Goal: Find specific page/section: Find specific page/section

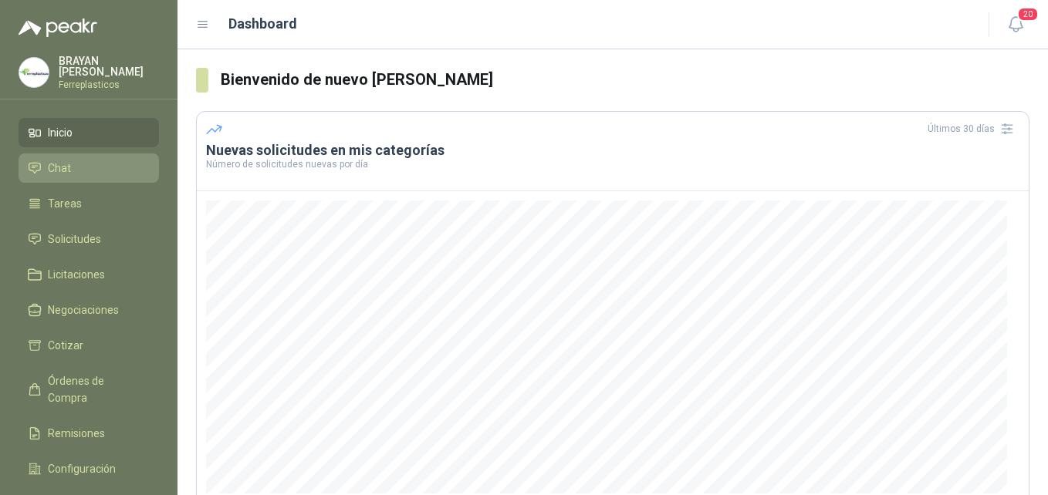
click at [83, 154] on link "Chat" at bounding box center [89, 168] width 140 height 29
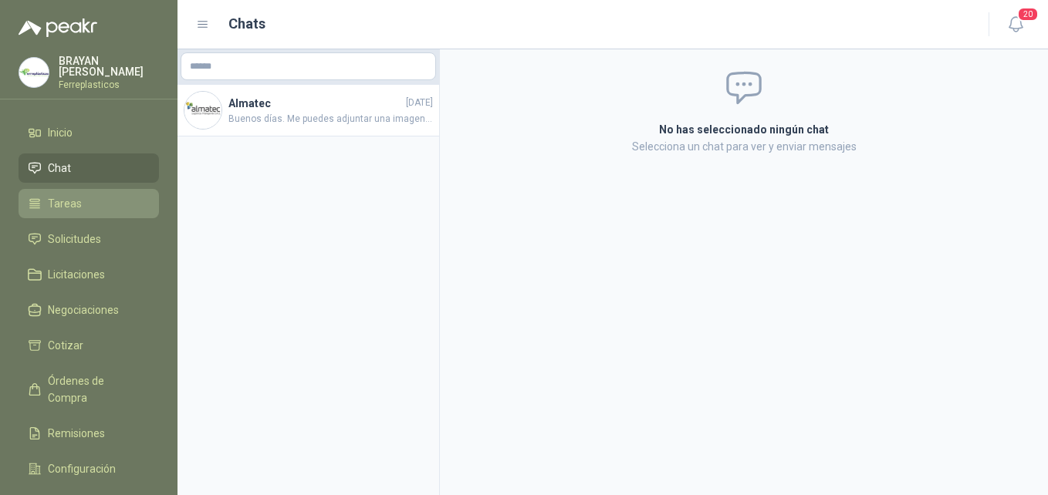
click at [75, 195] on span "Tareas" at bounding box center [65, 203] width 34 height 17
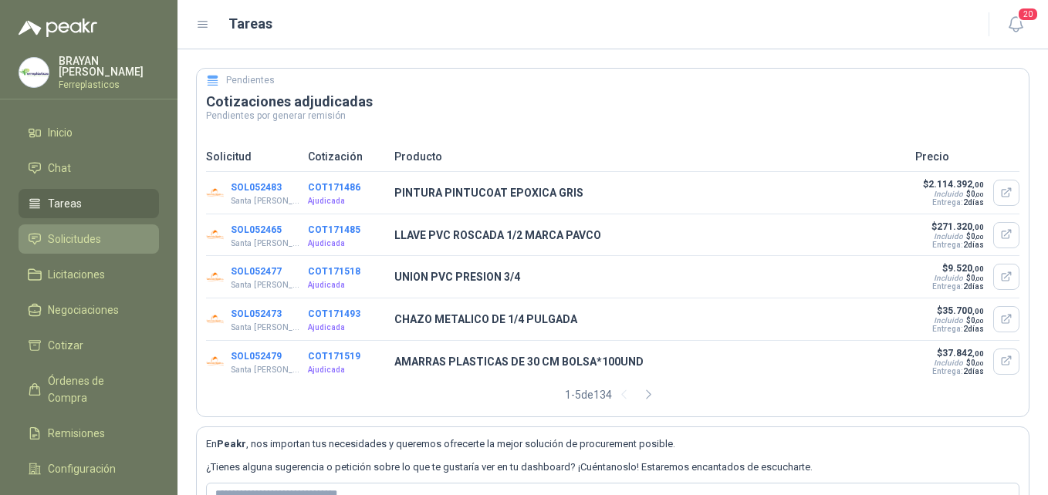
click at [66, 234] on span "Solicitudes" at bounding box center [74, 239] width 53 height 17
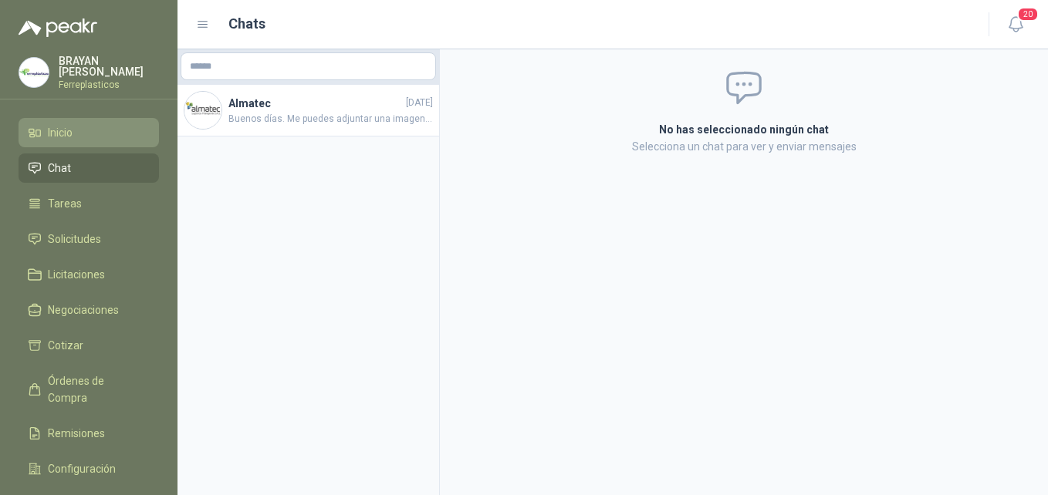
click at [90, 124] on li "Inicio" at bounding box center [89, 132] width 122 height 17
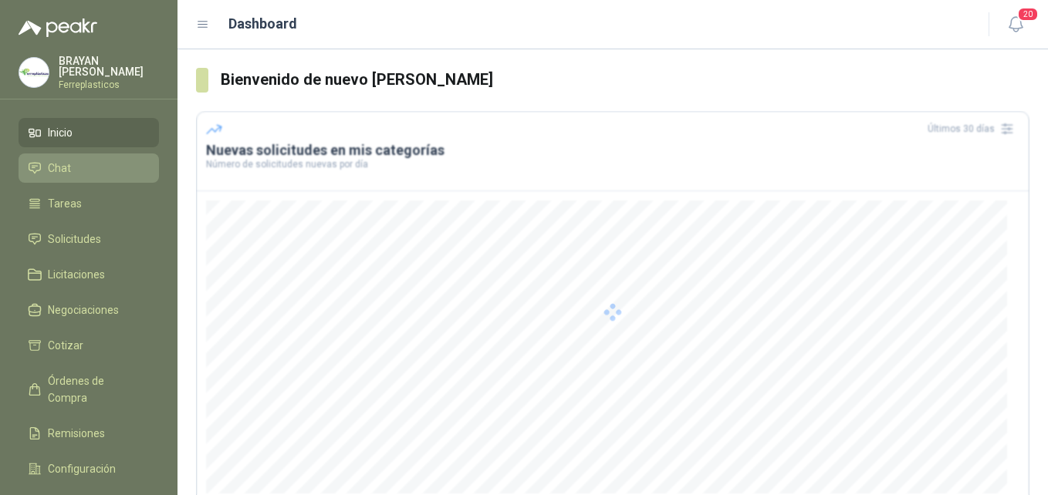
click at [57, 156] on link "Chat" at bounding box center [89, 168] width 140 height 29
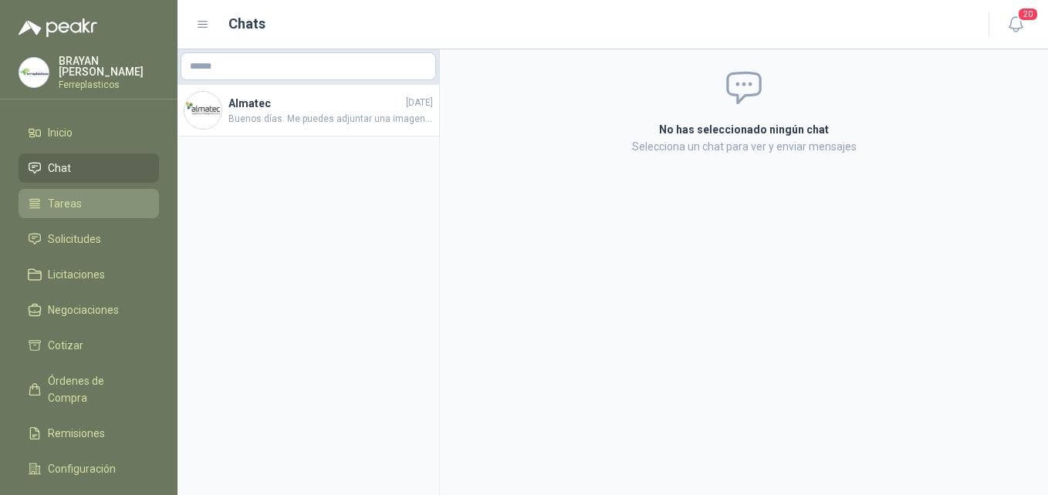
click at [65, 211] on link "Tareas" at bounding box center [89, 203] width 140 height 29
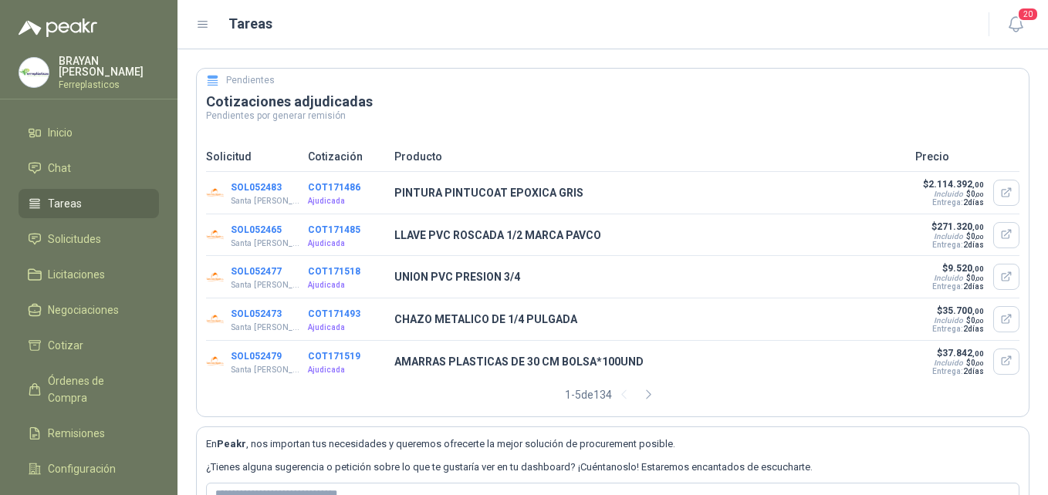
click at [61, 211] on link "Tareas" at bounding box center [89, 203] width 140 height 29
click at [73, 236] on span "Solicitudes" at bounding box center [74, 239] width 53 height 17
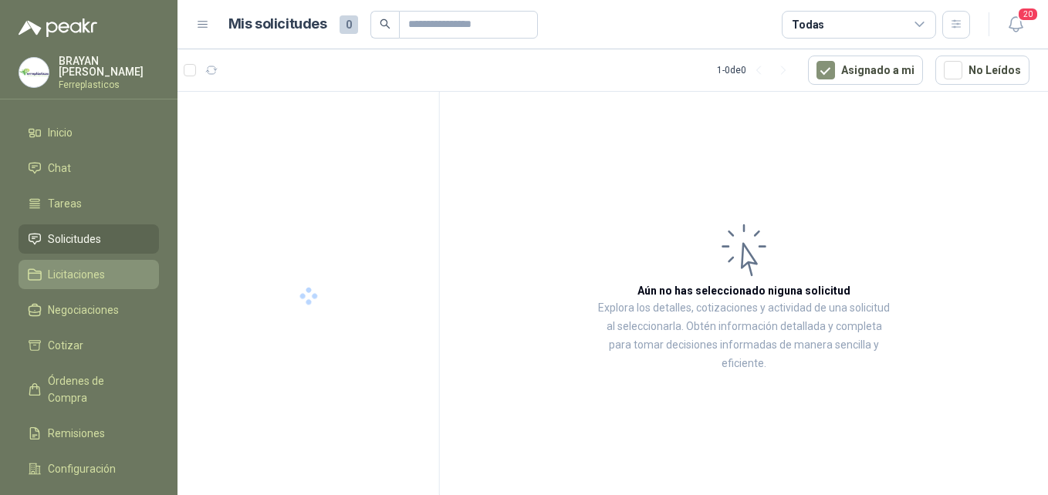
click at [96, 280] on link "Licitaciones" at bounding box center [89, 274] width 140 height 29
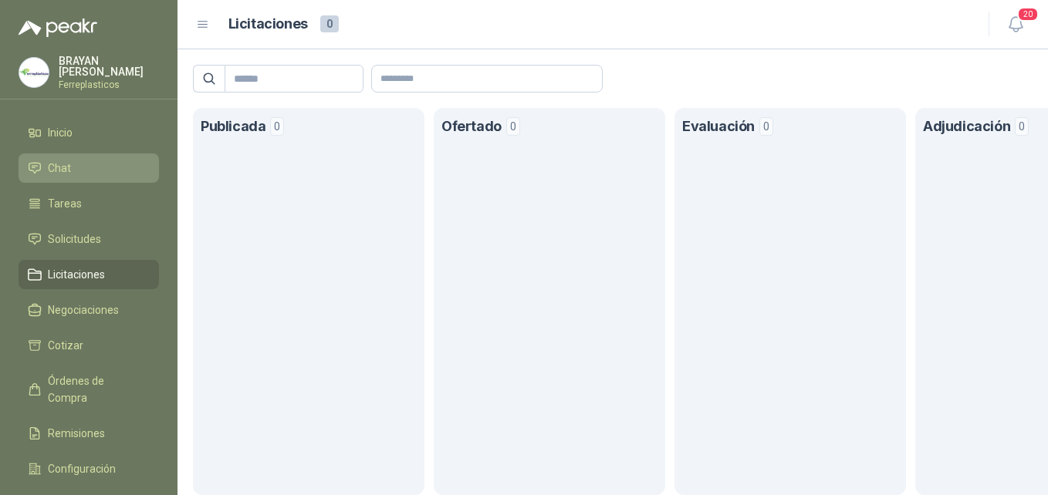
click at [61, 164] on span "Chat" at bounding box center [59, 168] width 23 height 17
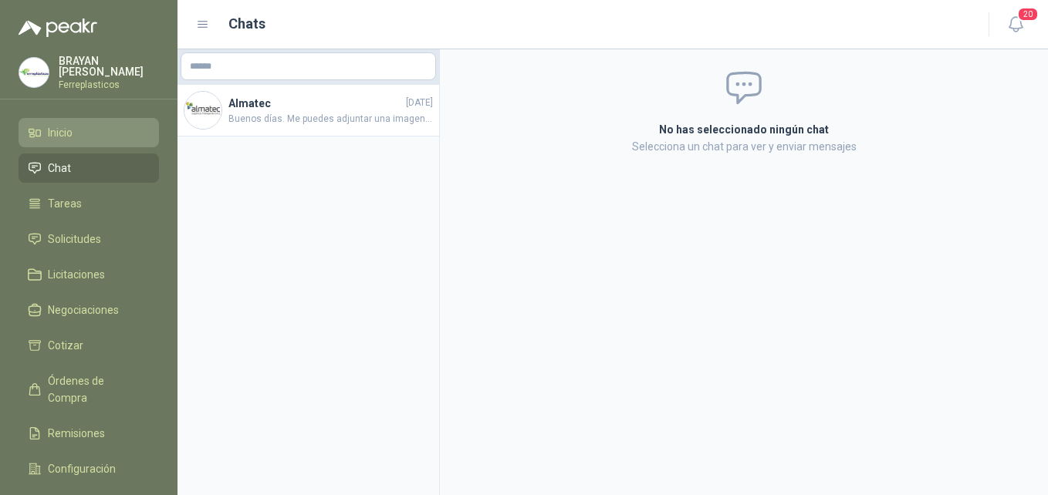
click at [52, 133] on span "Inicio" at bounding box center [60, 132] width 25 height 17
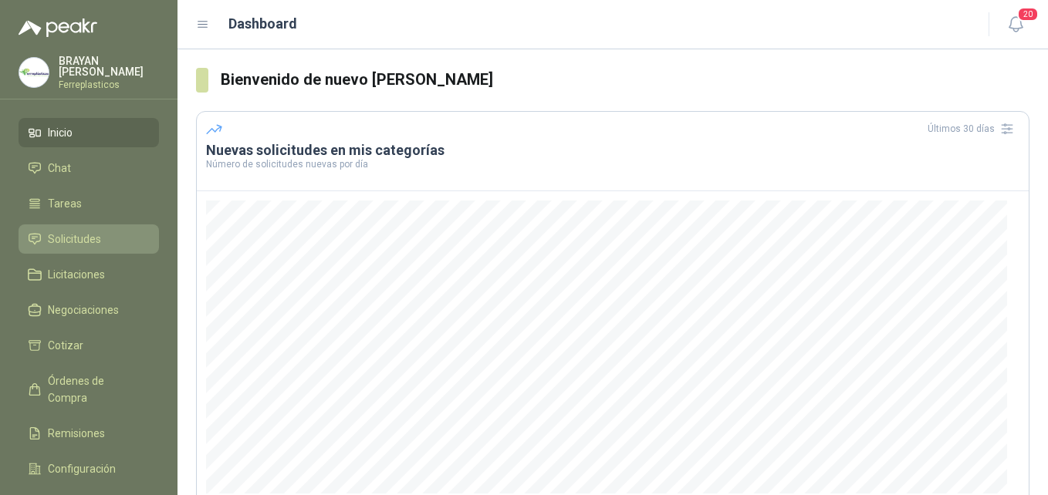
click at [96, 225] on link "Solicitudes" at bounding box center [89, 239] width 140 height 29
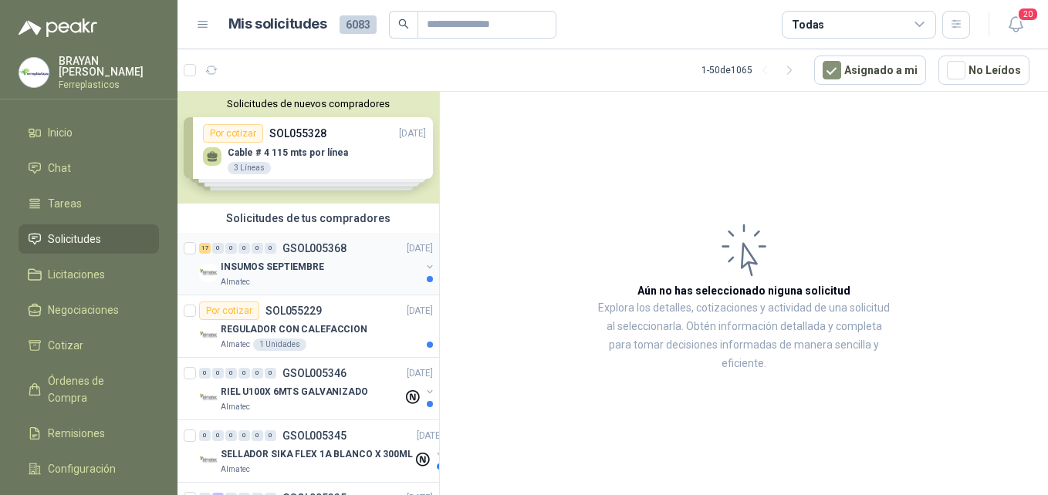
click at [281, 272] on p "INSUMOS SEPTIEMBRE" at bounding box center [272, 267] width 103 height 15
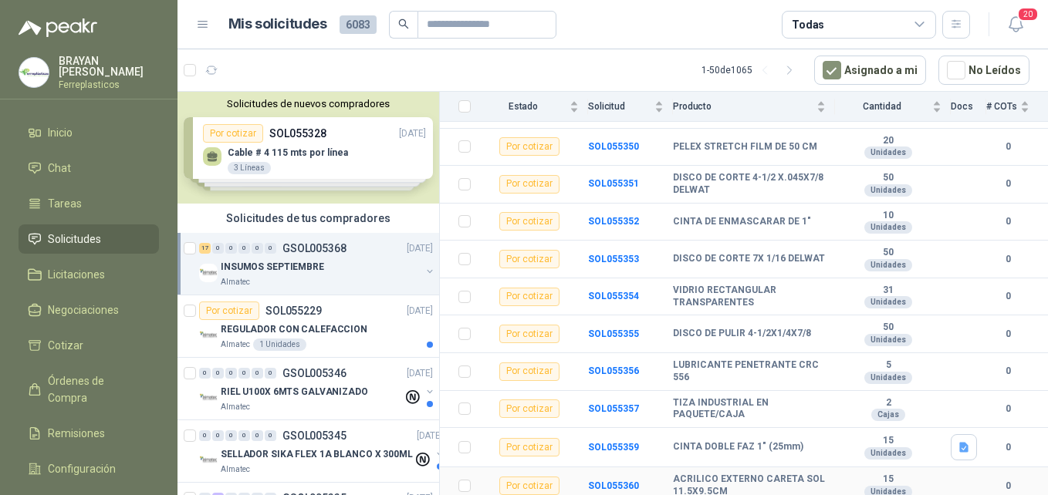
scroll to position [449, 0]
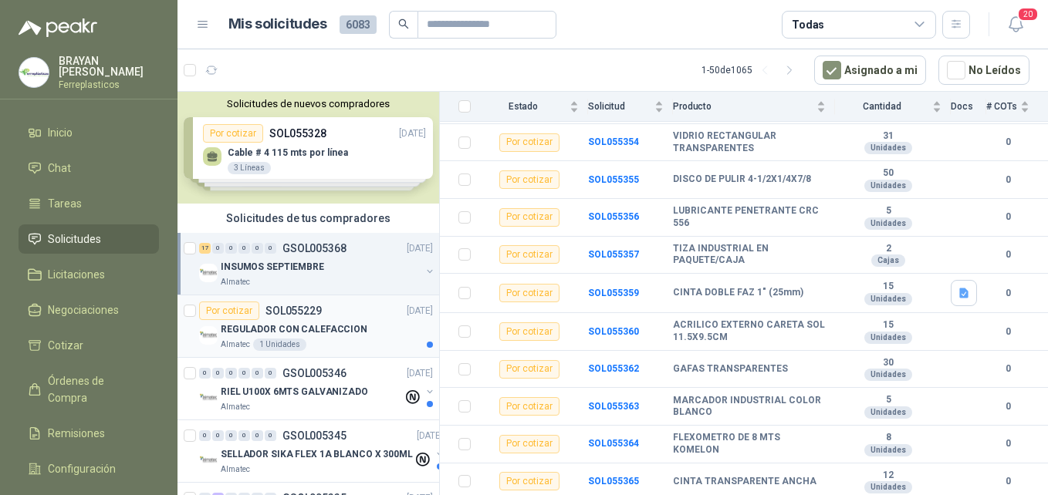
click at [241, 333] on p "REGULADOR CON CALEFACCION" at bounding box center [294, 330] width 147 height 15
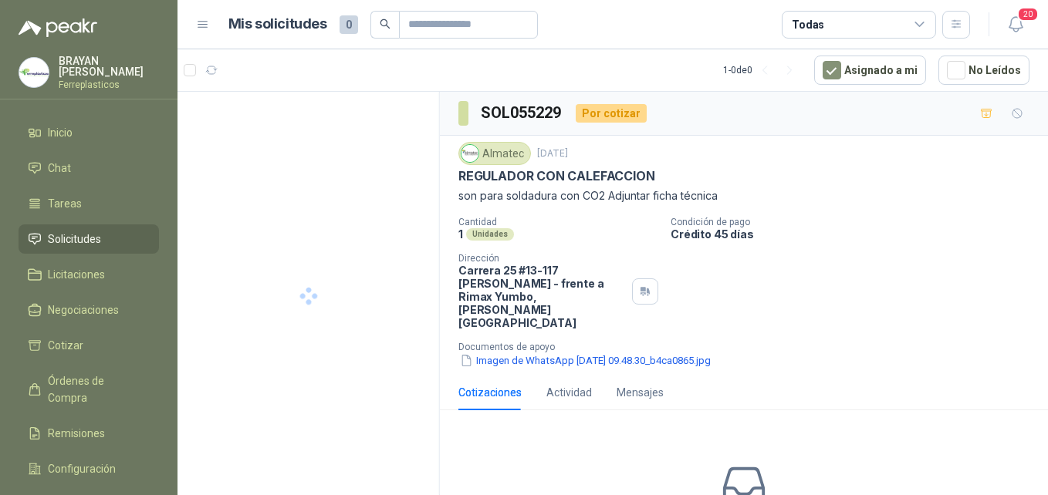
click at [85, 235] on span "Solicitudes" at bounding box center [74, 239] width 53 height 17
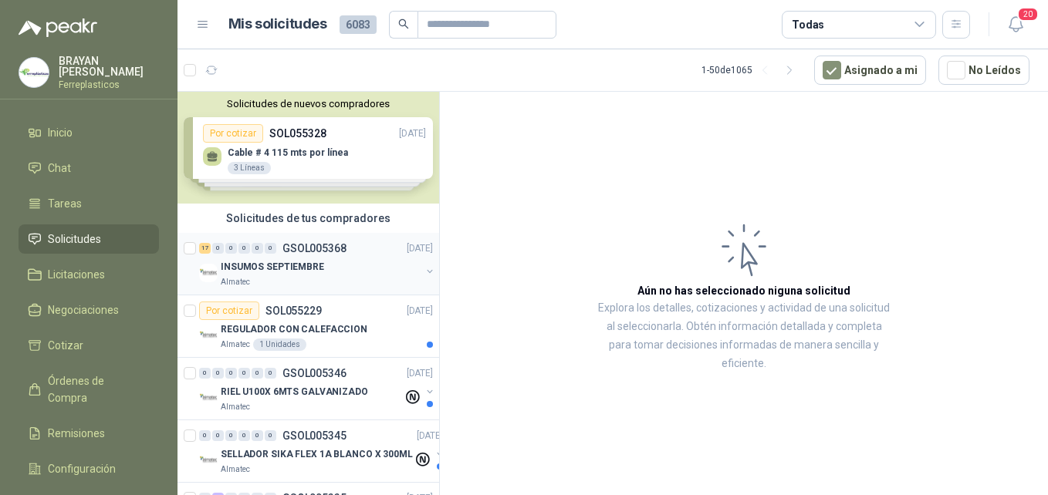
click at [307, 262] on p "INSUMOS SEPTIEMBRE" at bounding box center [272, 267] width 103 height 15
